Goal: Task Accomplishment & Management: Use online tool/utility

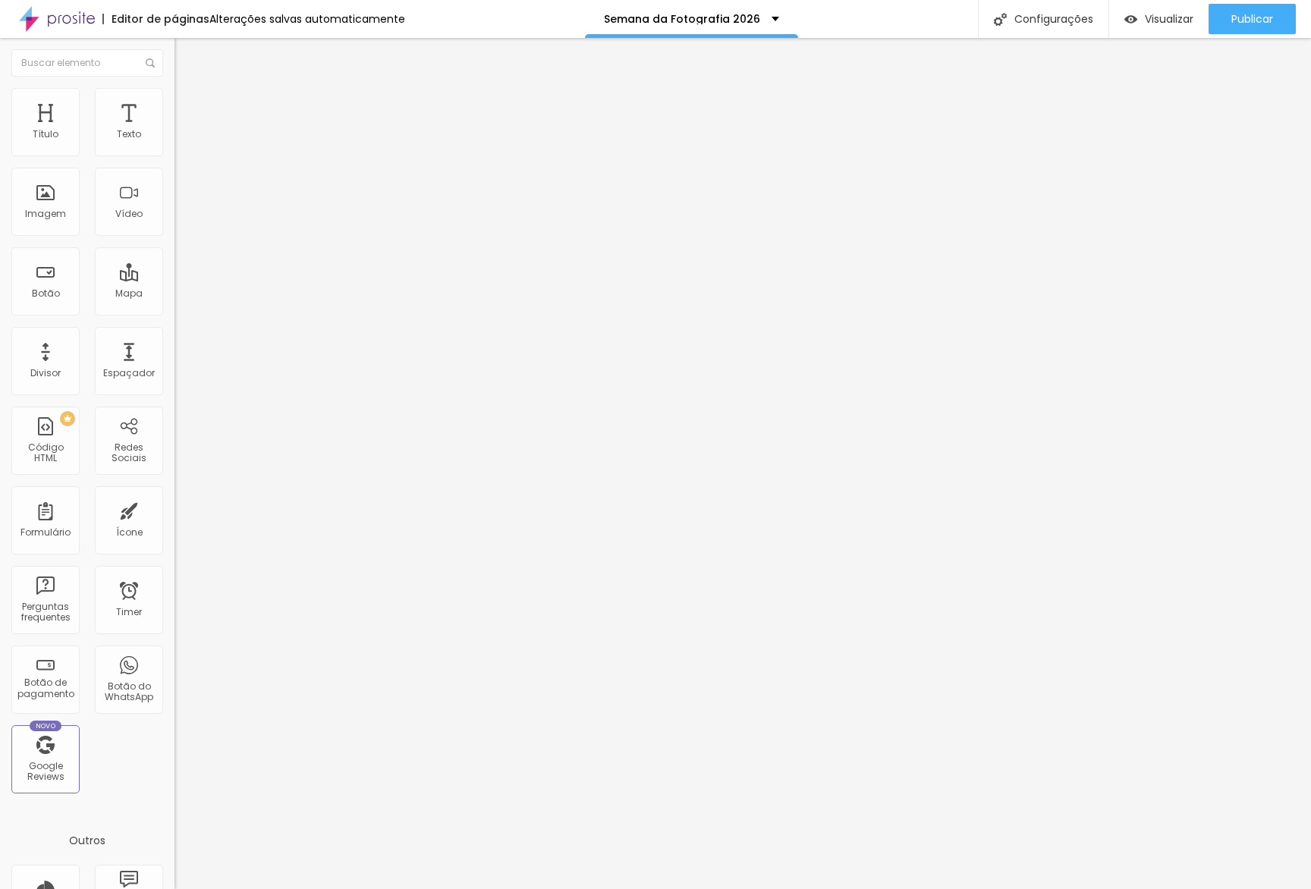
drag, startPoint x: 59, startPoint y: 218, endPoint x: 64, endPoint y: 208, distance: 11.6
click at [174, 130] on span "Trocar imagem" at bounding box center [215, 124] width 83 height 13
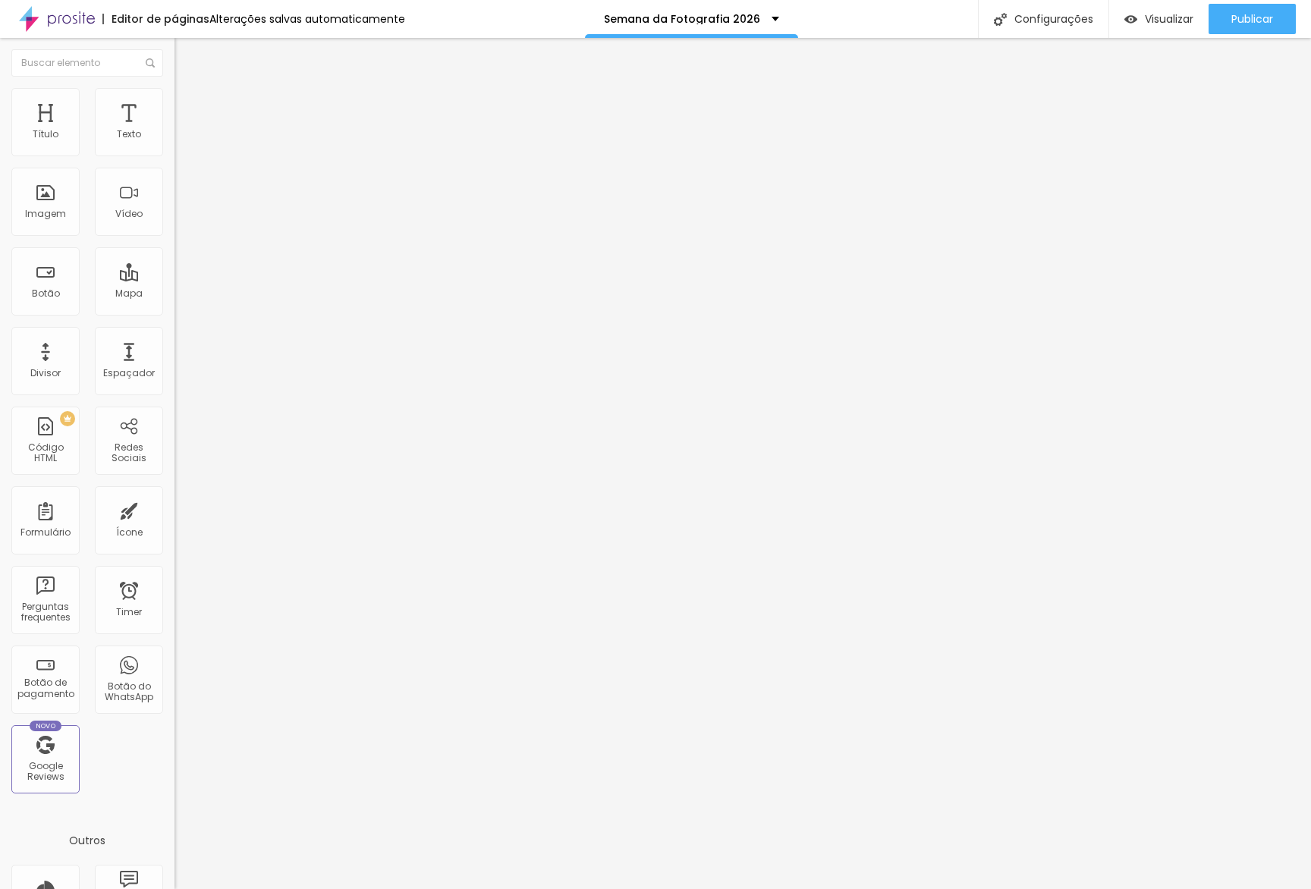
click at [174, 130] on span "Trocar imagem" at bounding box center [215, 124] width 83 height 13
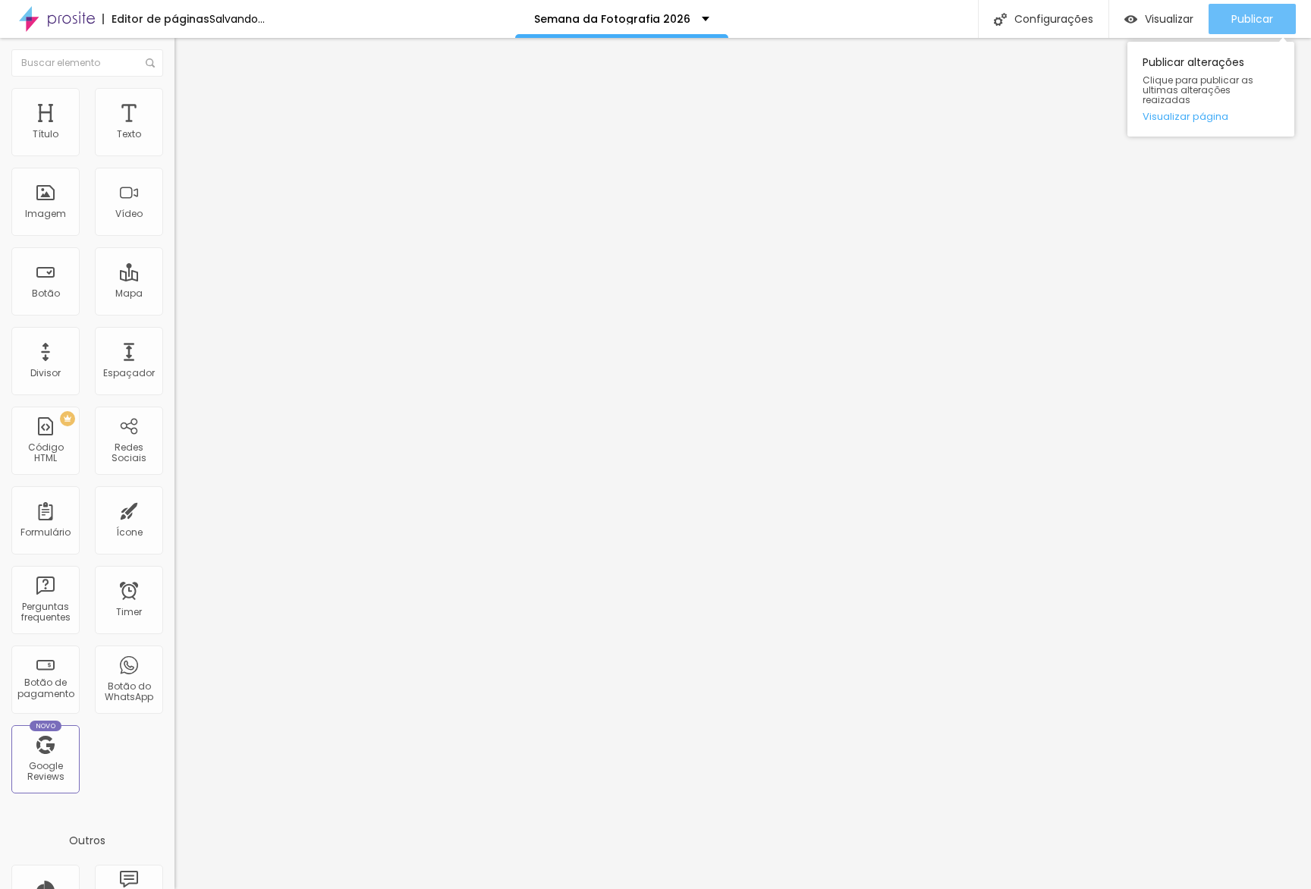
click at [1251, 19] on span "Publicar" at bounding box center [1252, 19] width 42 height 12
click at [1176, 111] on link "Visualizar página" at bounding box center [1210, 116] width 137 height 10
click at [1240, 16] on span "Publicar" at bounding box center [1252, 19] width 42 height 12
click at [1200, 111] on link "Visualizar página" at bounding box center [1210, 116] width 137 height 10
click at [1252, 18] on span "Publicar" at bounding box center [1252, 19] width 42 height 12
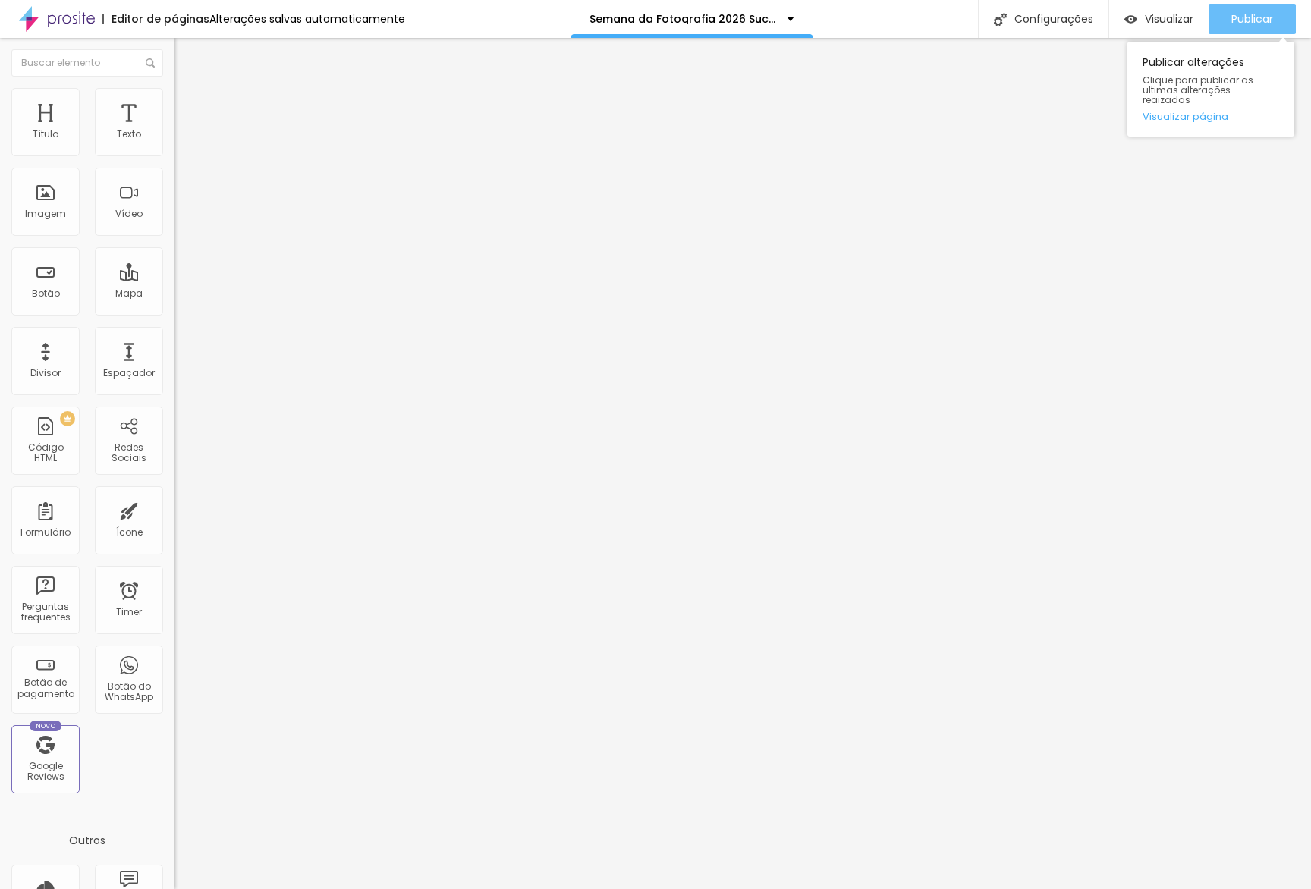
click at [1286, 15] on button "Publicar" at bounding box center [1251, 19] width 87 height 30
click at [1248, 20] on span "Publicar" at bounding box center [1252, 19] width 42 height 12
click at [188, 102] on span "Avançado" at bounding box center [213, 98] width 50 height 13
drag, startPoint x: 155, startPoint y: 172, endPoint x: 148, endPoint y: 177, distance: 8.6
click at [174, 507] on input "0" at bounding box center [206, 515] width 65 height 16
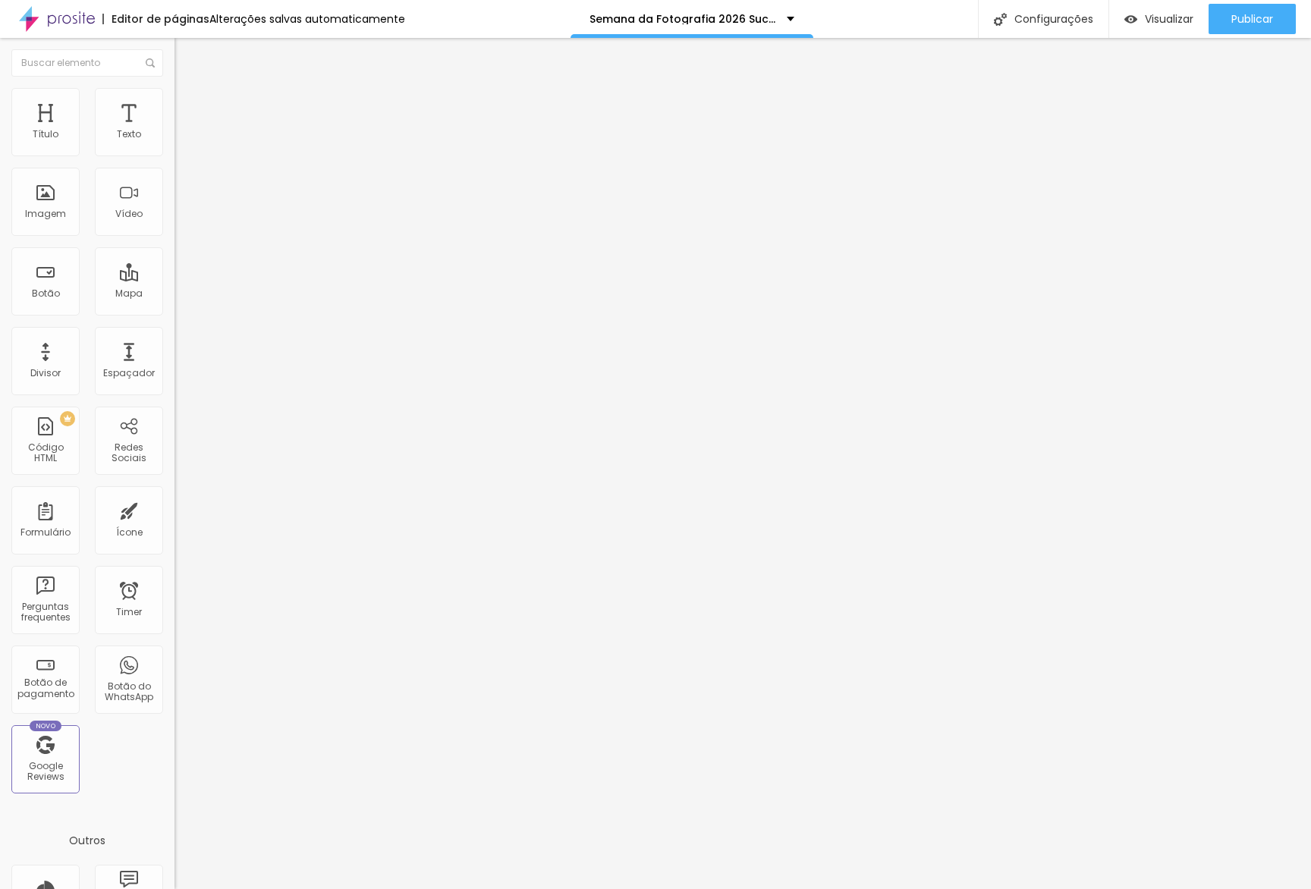
type input "10"
click at [174, 103] on ul "Estilo Avançado" at bounding box center [261, 88] width 174 height 30
click at [174, 103] on li "Avançado" at bounding box center [261, 95] width 174 height 15
click at [174, 293] on input "30" at bounding box center [206, 301] width 65 height 16
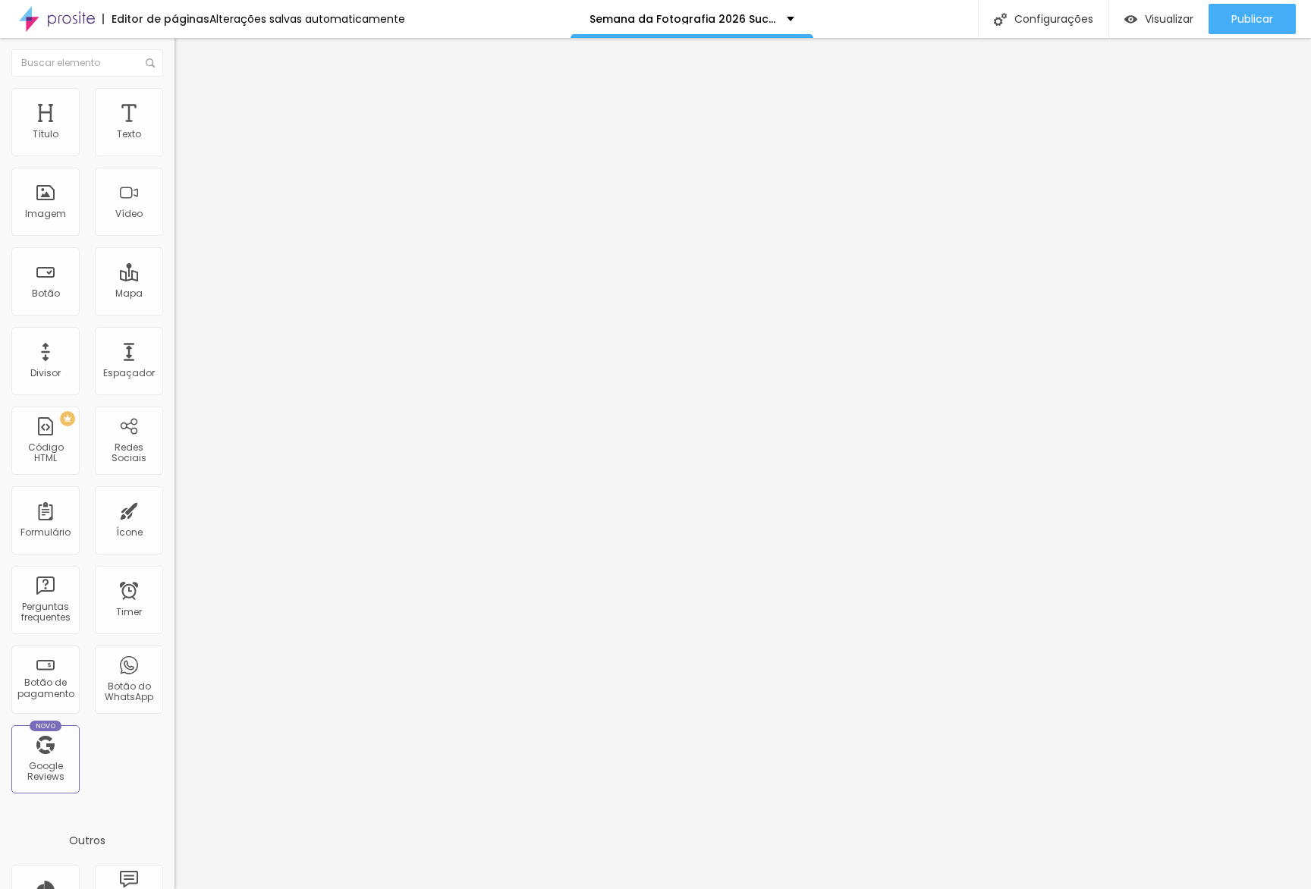
click at [174, 293] on input "30" at bounding box center [206, 301] width 65 height 16
type input "1"
type input "10"
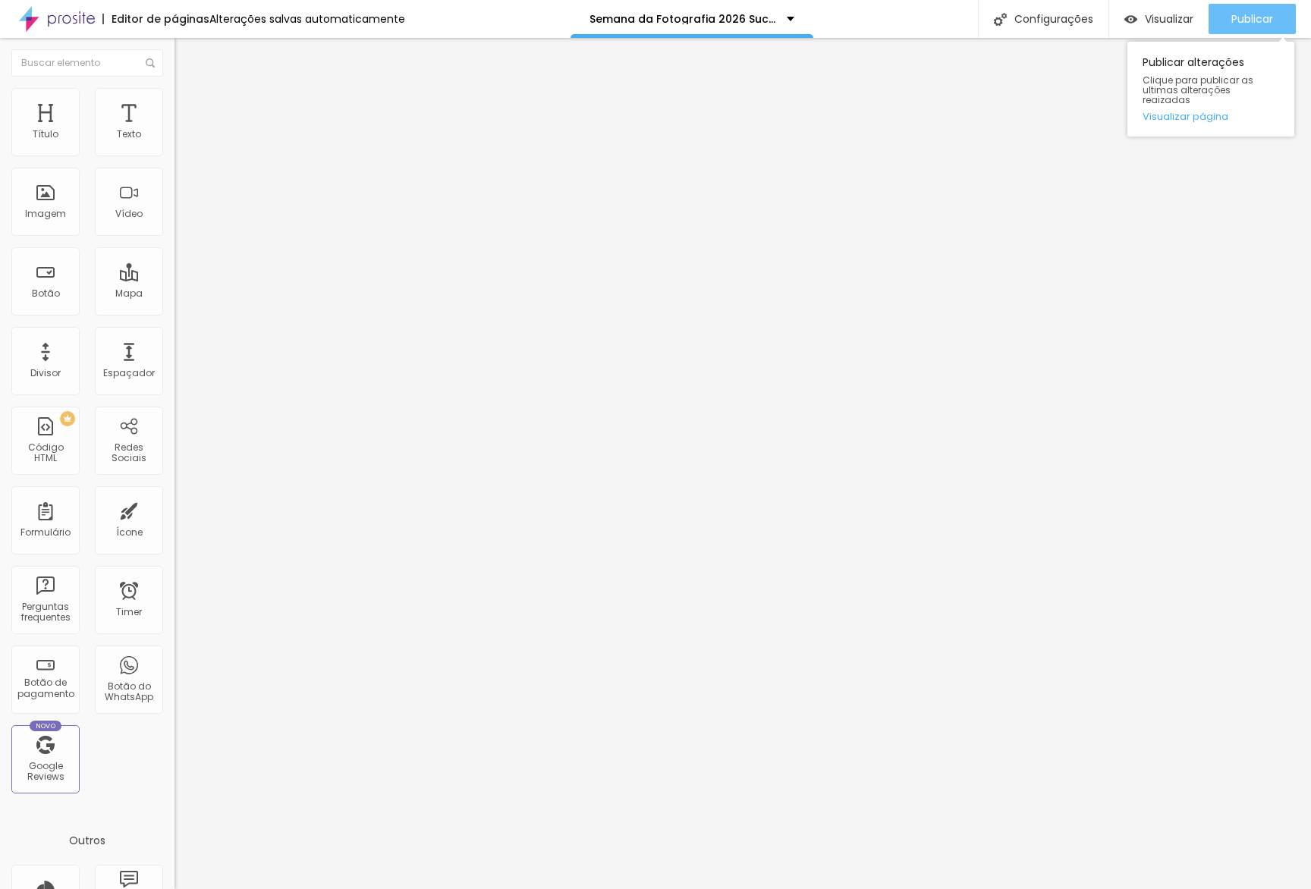
click at [1264, 25] on span "Publicar" at bounding box center [1252, 19] width 42 height 12
click at [1258, 8] on div "Publicar" at bounding box center [1252, 19] width 42 height 30
click at [188, 105] on span "Avançado" at bounding box center [213, 98] width 50 height 13
click at [174, 293] on input "10" at bounding box center [206, 301] width 65 height 16
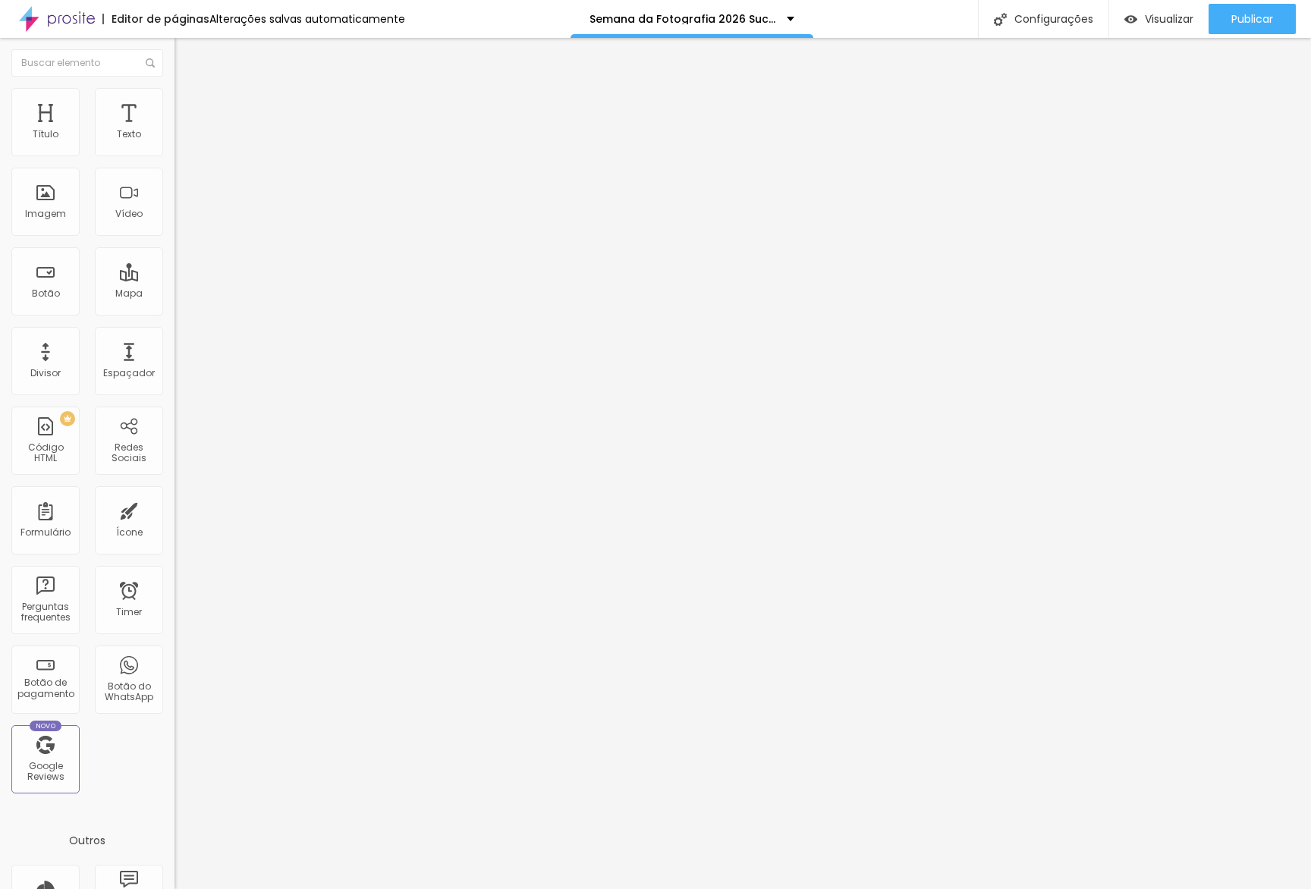
click at [174, 293] on input "10" at bounding box center [206, 301] width 65 height 16
type input "3"
type input "30"
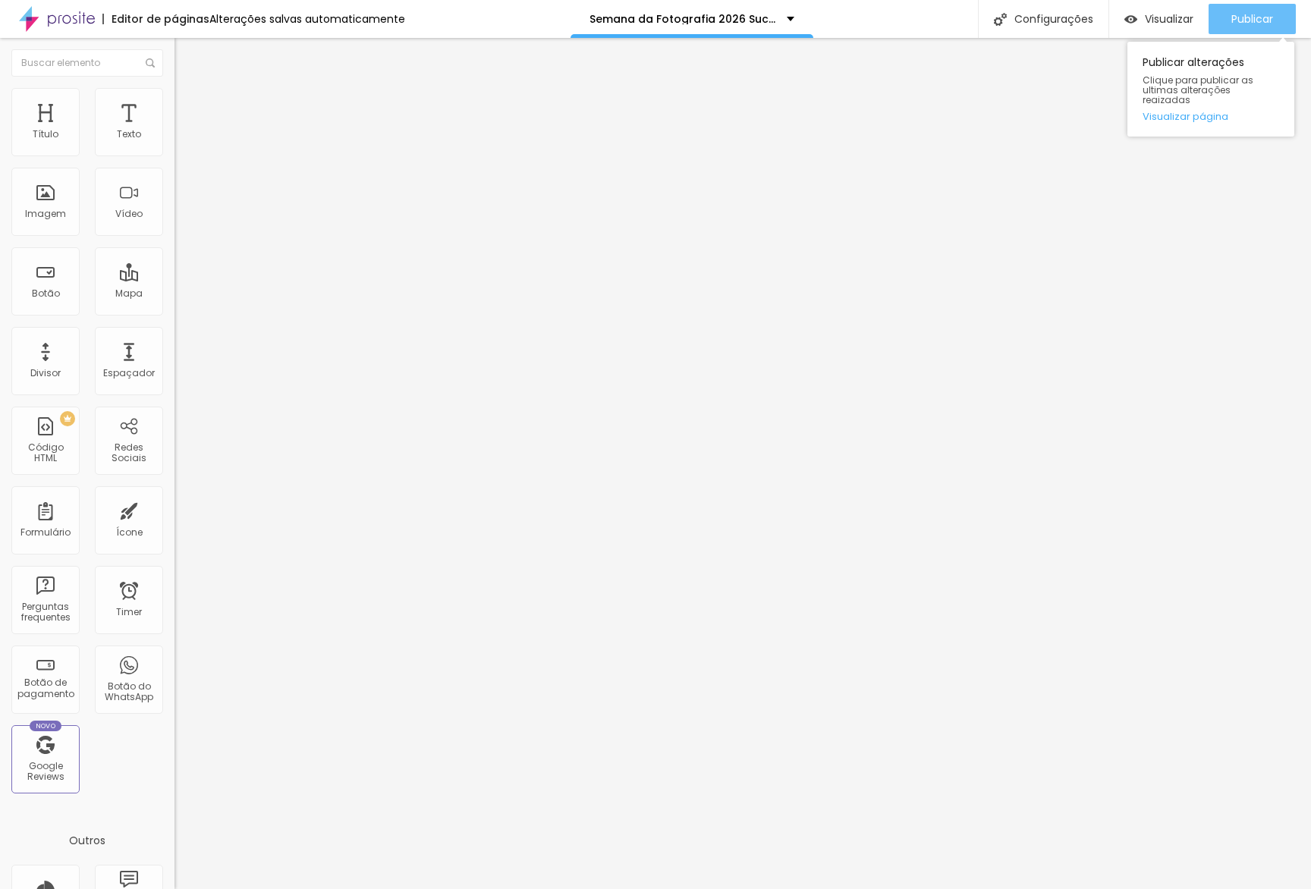
click at [1274, 29] on button "Publicar" at bounding box center [1251, 19] width 87 height 30
click at [174, 92] on li "Avançado" at bounding box center [261, 95] width 174 height 15
type input "49"
type input "47"
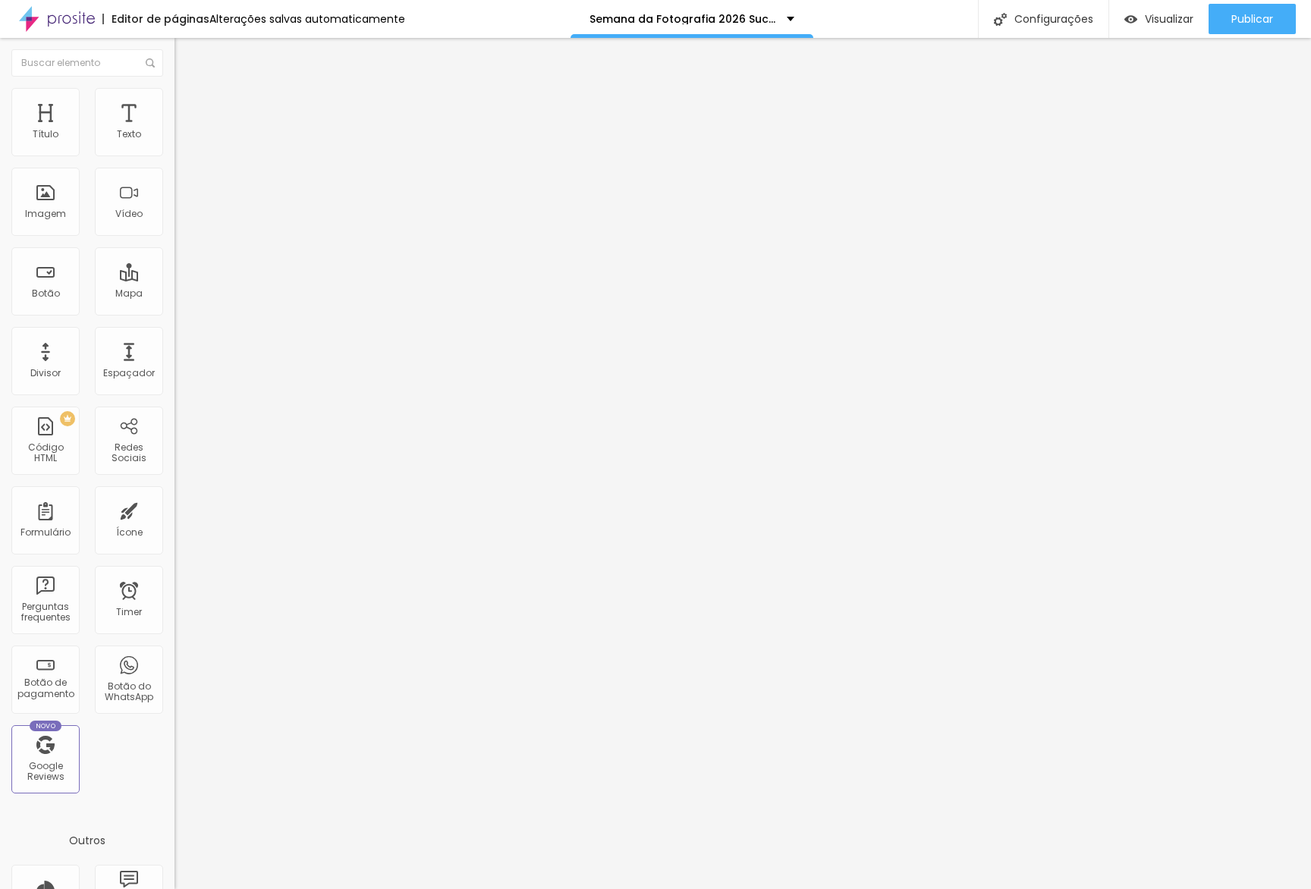
type input "47"
type input "39"
type input "19"
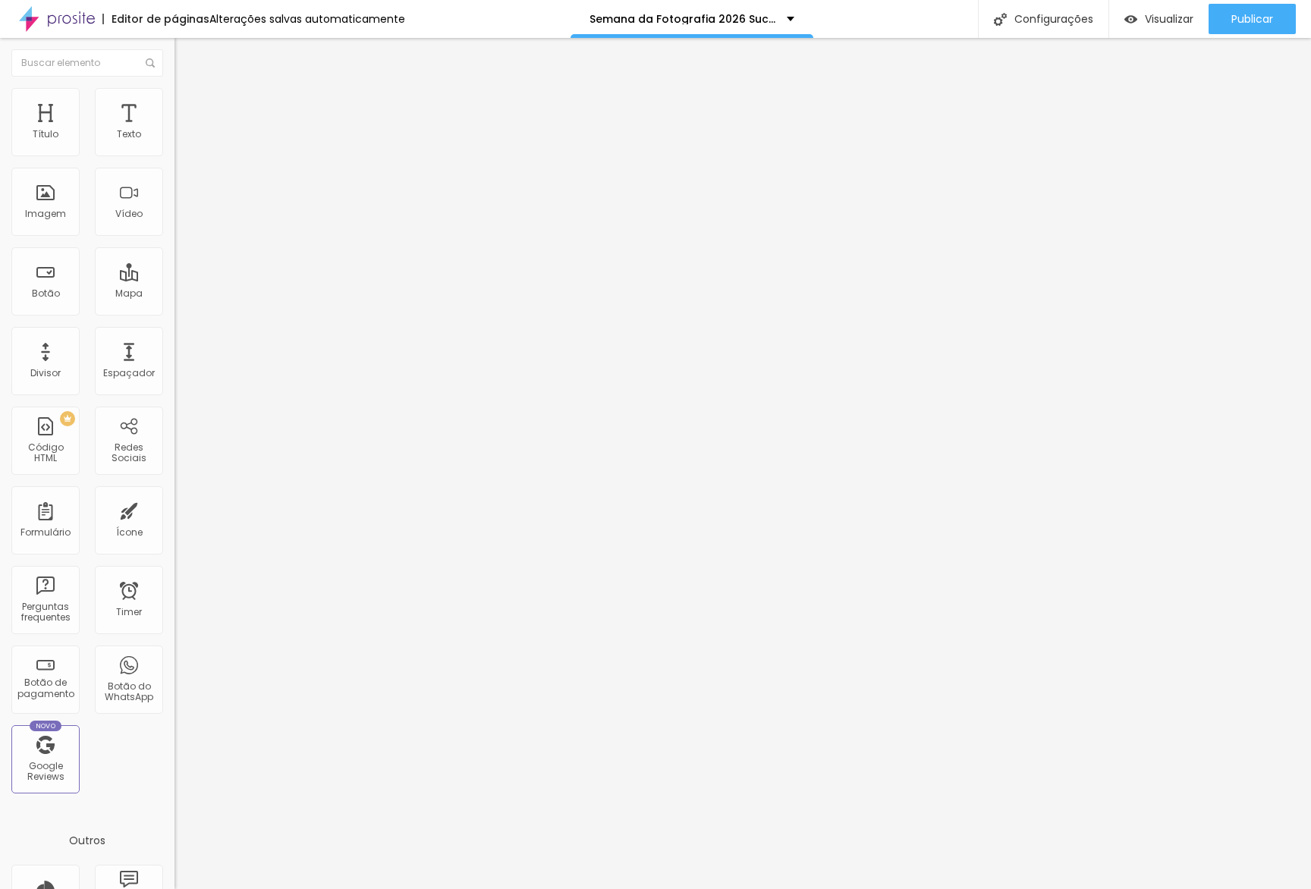
type input "0"
click at [174, 175] on div "30 Espaço de cima 0 Espaço de baixo ID Html Classes Html Visível nos dispositiv…" at bounding box center [261, 422] width 174 height 638
click at [1257, 15] on span "Publicar" at bounding box center [1252, 19] width 42 height 12
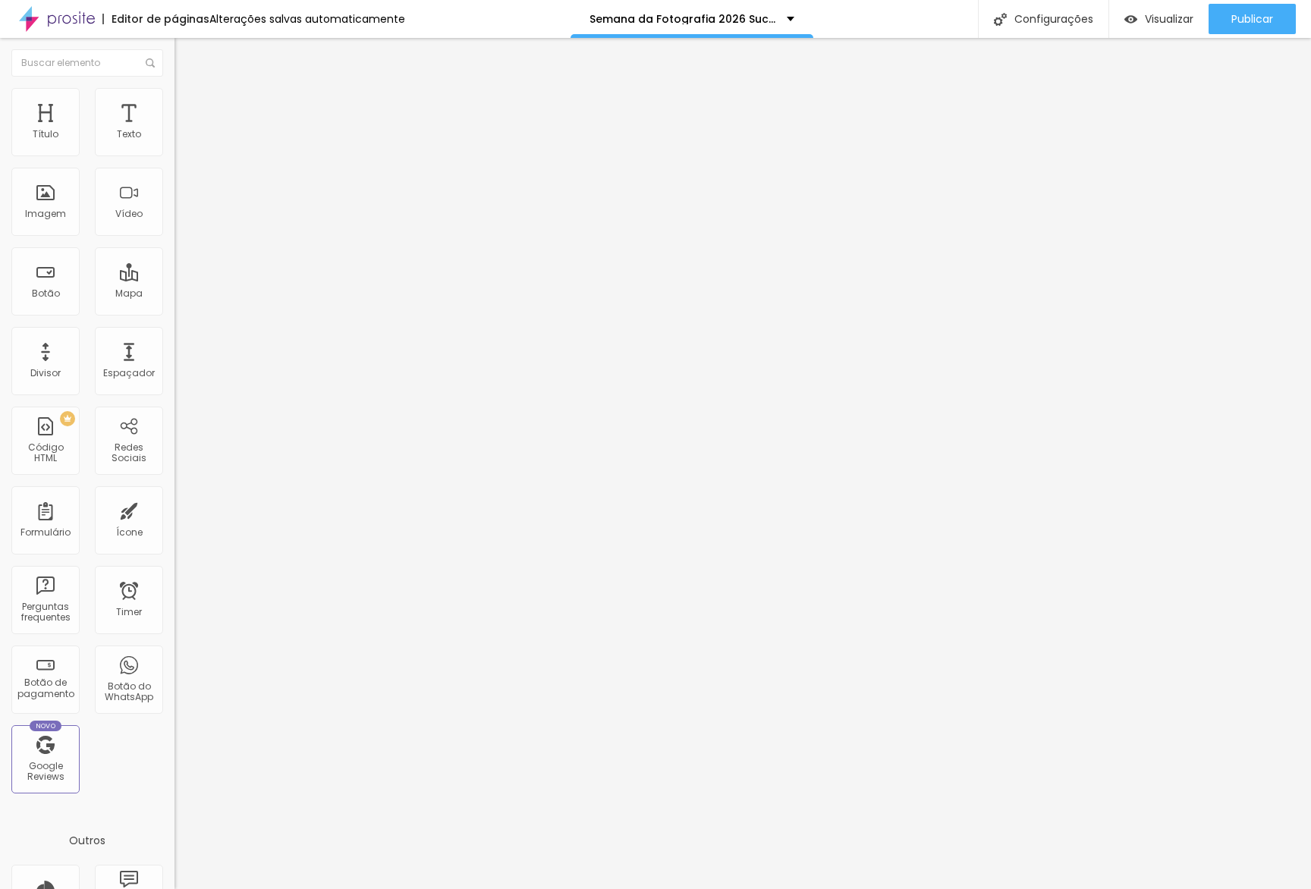
click at [174, 96] on img at bounding box center [181, 95] width 14 height 14
click at [174, 507] on input "10" at bounding box center [206, 515] width 65 height 16
type input "3"
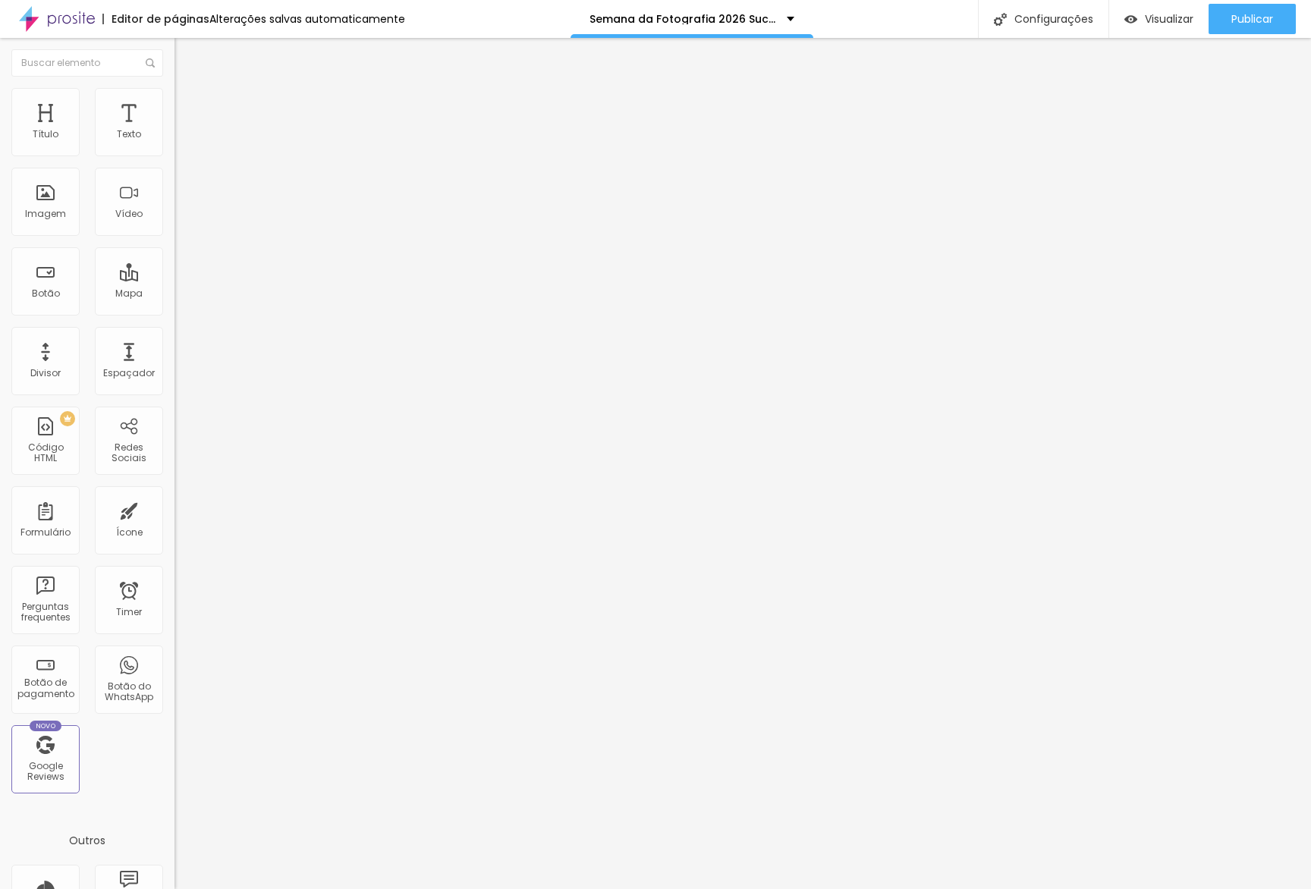
type input "30"
click at [1280, 30] on button "Publicar" at bounding box center [1251, 19] width 87 height 30
